Goal: Task Accomplishment & Management: Manage account settings

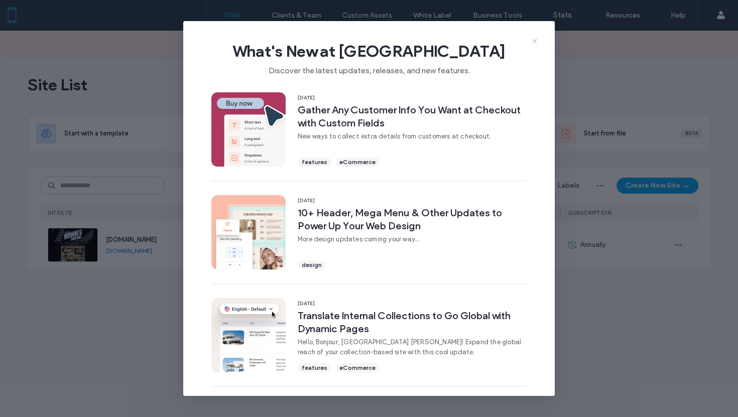
click at [532, 42] on icon at bounding box center [535, 41] width 8 height 8
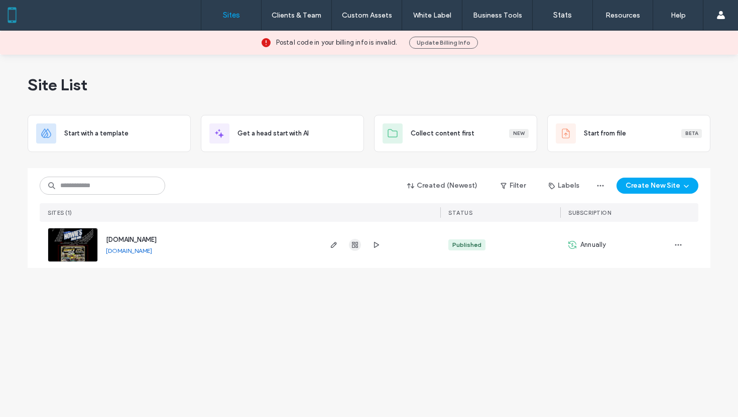
click at [356, 244] on use "button" at bounding box center [355, 245] width 6 height 6
